Goal: Contribute content: Add original content to the website for others to see

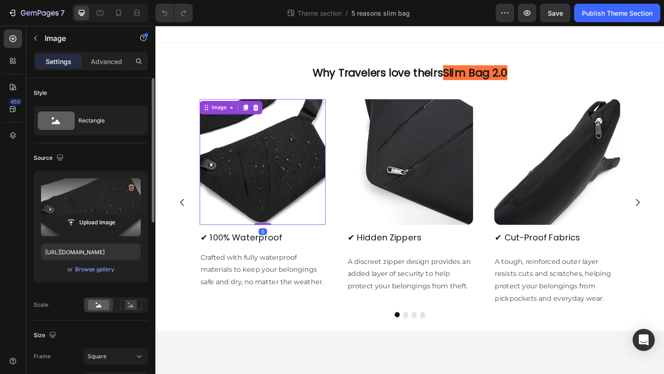
click at [94, 200] on label at bounding box center [91, 207] width 100 height 58
click at [94, 215] on input "file" at bounding box center [91, 223] width 64 height 16
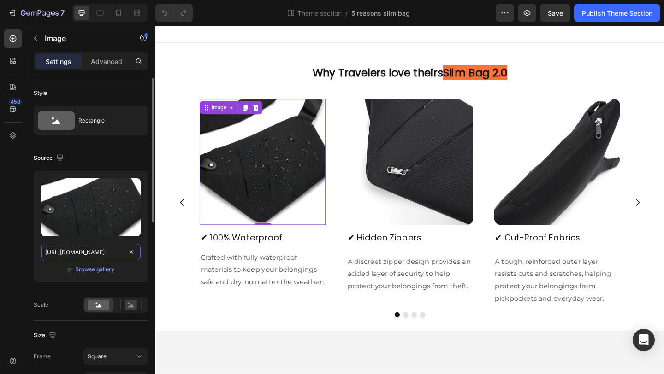
click at [100, 254] on input "[URL][DOMAIN_NAME]" at bounding box center [91, 252] width 100 height 17
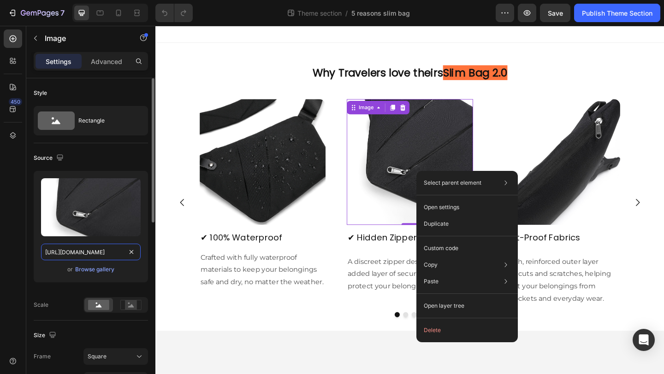
click at [95, 254] on input "[URL][DOMAIN_NAME]" at bounding box center [91, 252] width 100 height 17
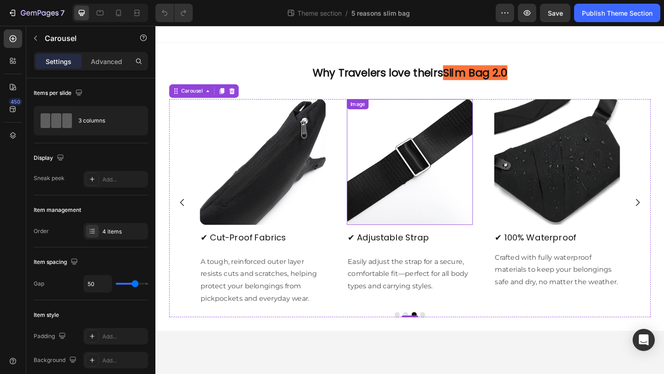
click at [412, 187] on img at bounding box center [431, 174] width 137 height 137
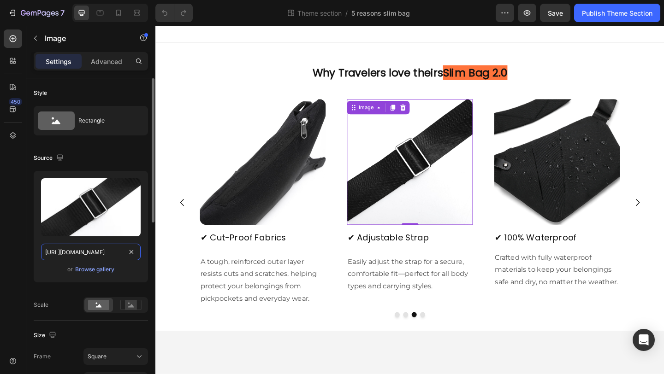
click at [100, 257] on input "[URL][DOMAIN_NAME]" at bounding box center [91, 252] width 100 height 17
